Goal: Navigation & Orientation: Find specific page/section

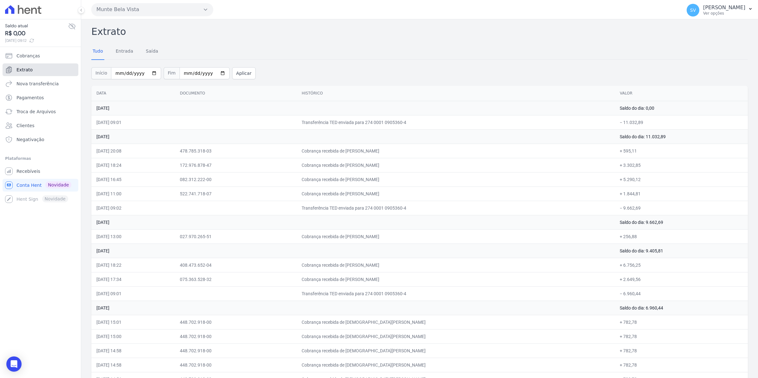
click at [18, 70] on span "Extrato" at bounding box center [24, 70] width 16 height 6
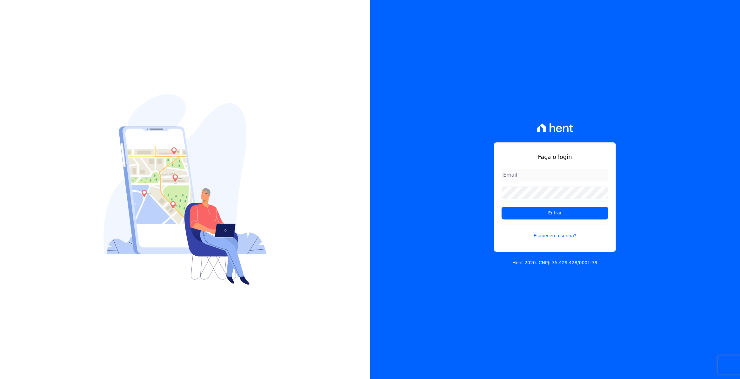
click at [541, 173] on input "email" at bounding box center [554, 175] width 107 height 13
type input "cobranca@munte.com.br"
click at [565, 212] on input "Entrar" at bounding box center [554, 213] width 107 height 13
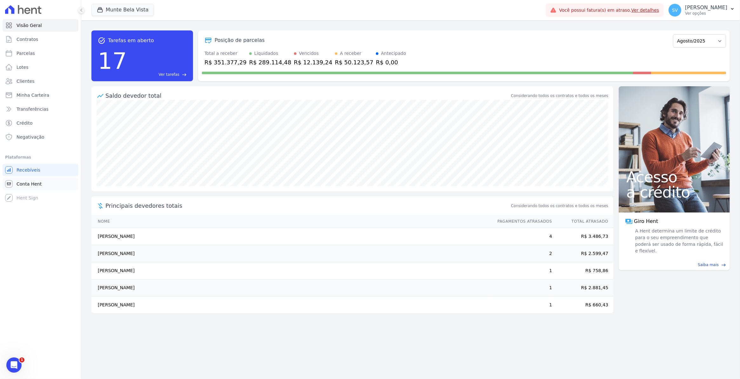
click at [16, 189] on link "Conta Hent" at bounding box center [41, 184] width 76 height 13
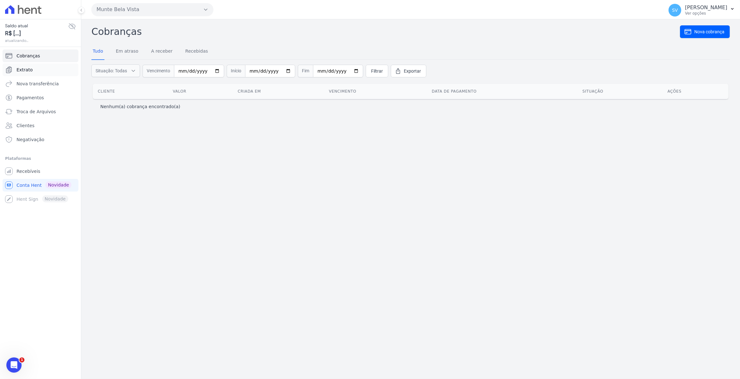
click at [23, 67] on span "Extrato" at bounding box center [24, 70] width 16 height 6
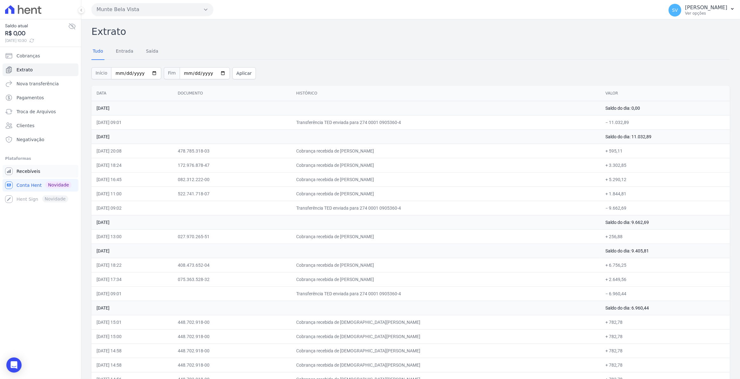
click at [21, 175] on link "Recebíveis" at bounding box center [41, 171] width 76 height 13
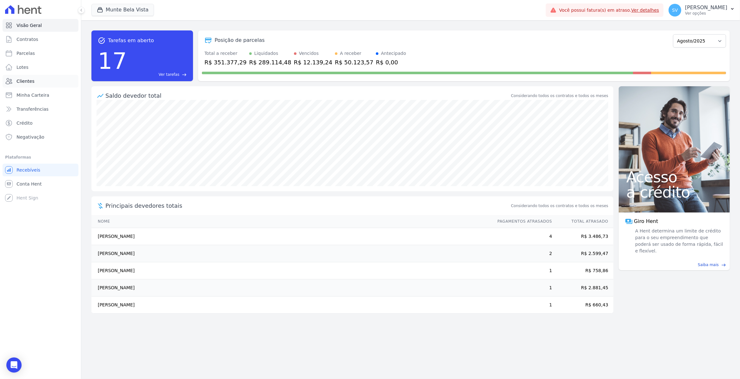
click at [39, 84] on link "Clientes" at bounding box center [41, 81] width 76 height 13
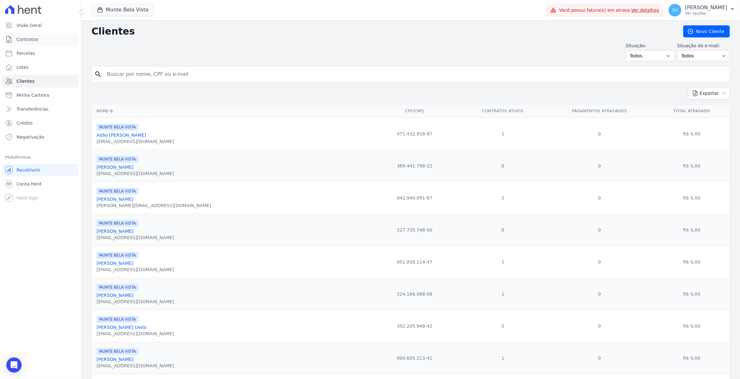
click at [32, 40] on span "Contratos" at bounding box center [27, 39] width 22 height 6
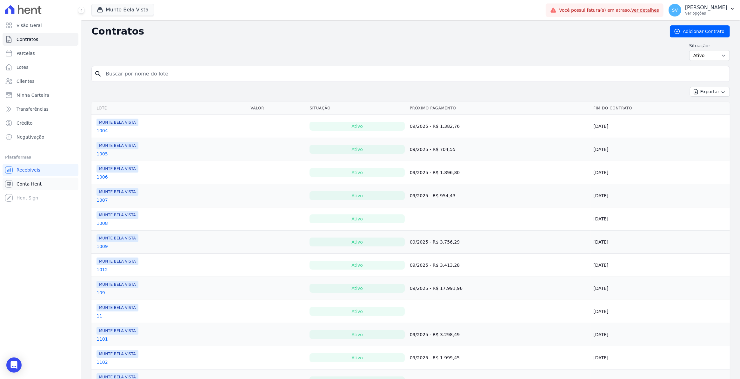
click at [28, 181] on span "Conta Hent" at bounding box center [28, 184] width 25 height 6
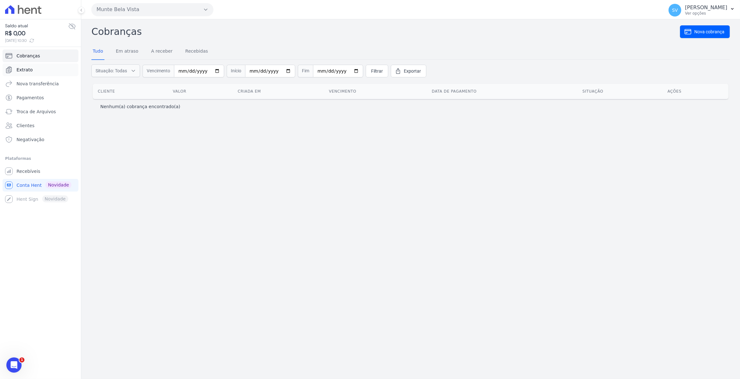
click at [24, 70] on span "Extrato" at bounding box center [24, 70] width 16 height 6
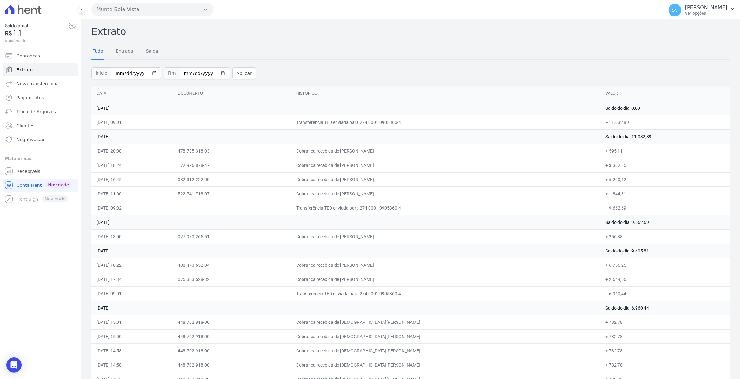
click at [30, 55] on span "Cobranças" at bounding box center [27, 56] width 23 height 6
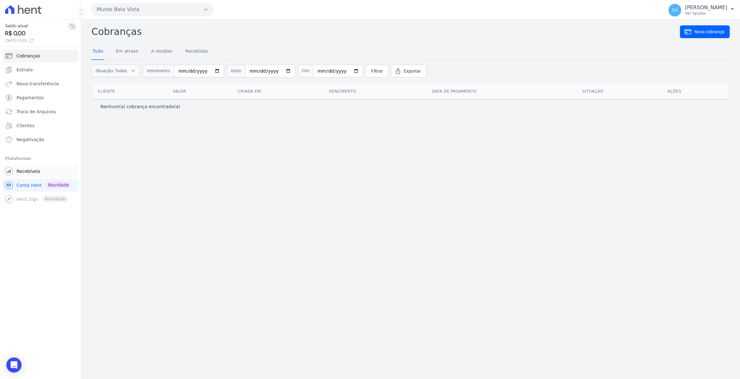
click at [26, 173] on span "Recebíveis" at bounding box center [28, 171] width 24 height 6
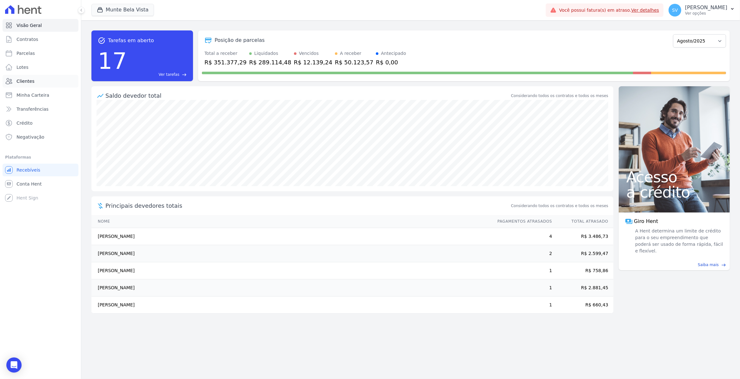
click at [23, 81] on span "Clientes" at bounding box center [25, 81] width 18 height 6
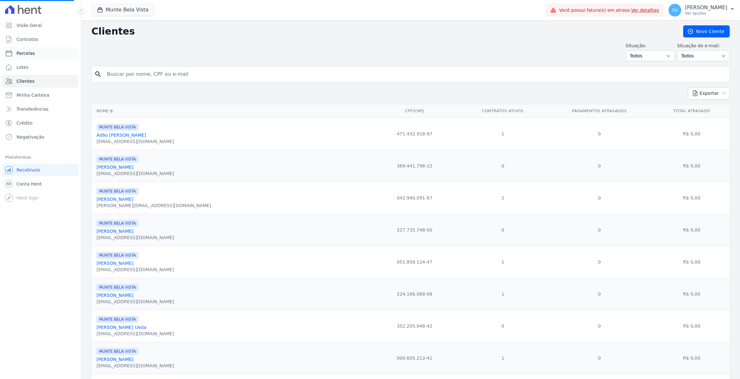
click at [29, 56] on span "Parcelas" at bounding box center [25, 53] width 18 height 6
select select
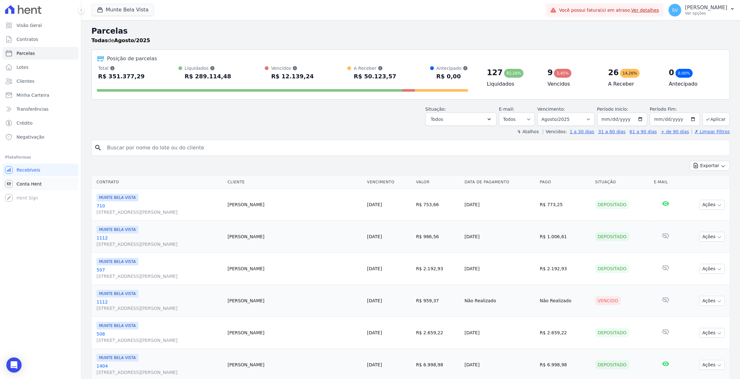
click at [18, 186] on span "Conta Hent" at bounding box center [28, 184] width 25 height 6
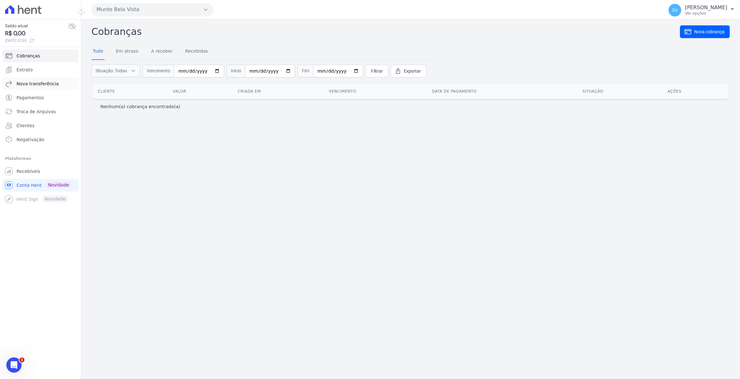
click at [26, 84] on span "Nova transferência" at bounding box center [37, 84] width 42 height 6
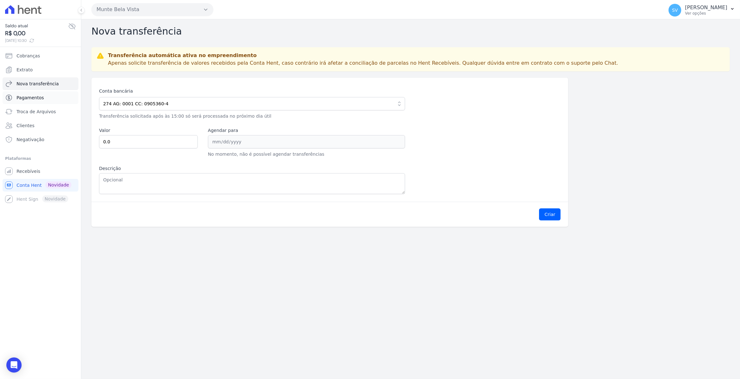
click at [27, 98] on span "Pagamentos" at bounding box center [29, 98] width 27 height 6
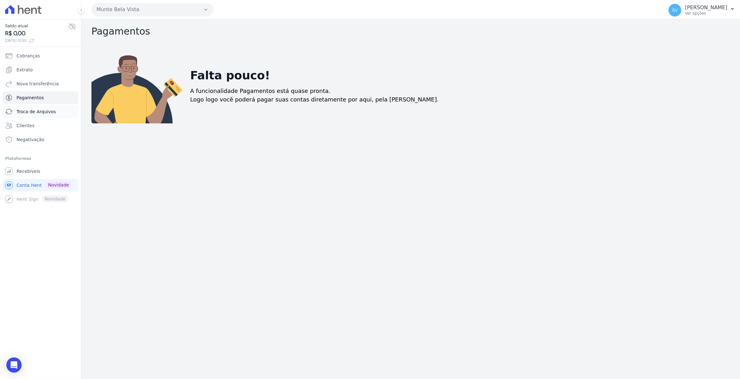
click at [32, 114] on span "Troca de Arquivos" at bounding box center [35, 112] width 39 height 6
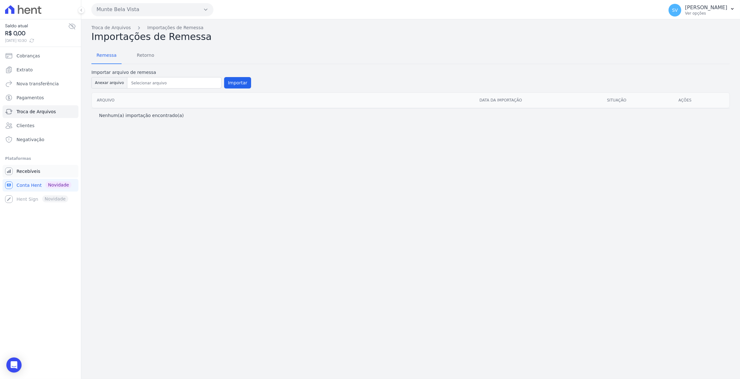
click at [31, 170] on span "Recebíveis" at bounding box center [28, 171] width 24 height 6
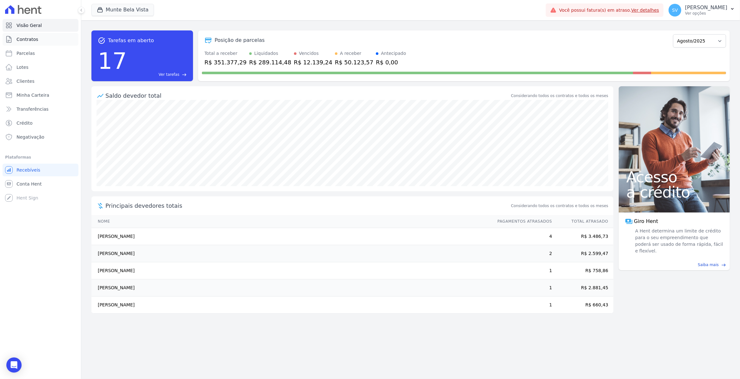
click at [23, 43] on link "Contratos" at bounding box center [41, 39] width 76 height 13
